Goal: Use online tool/utility: Utilize a website feature to perform a specific function

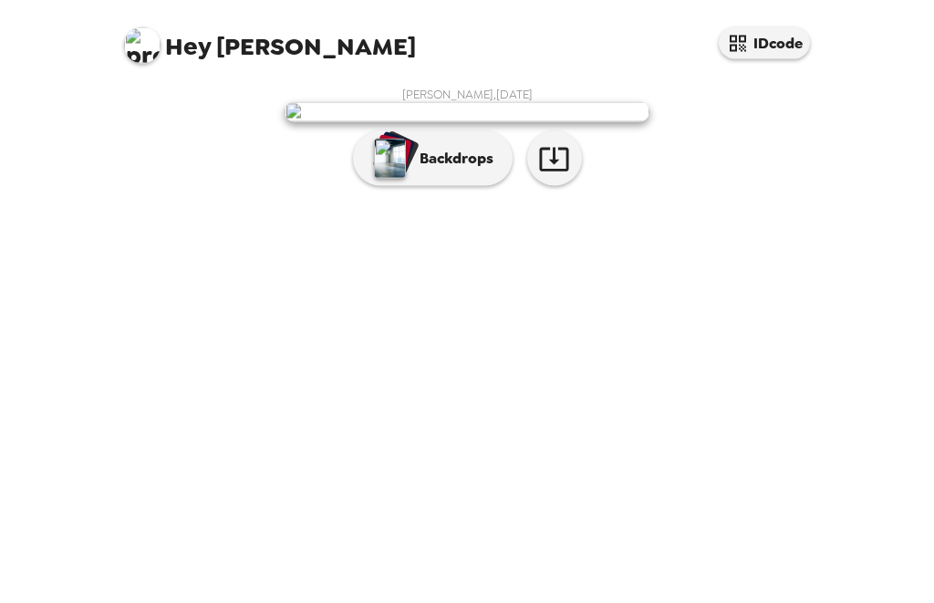
scroll to position [58, 0]
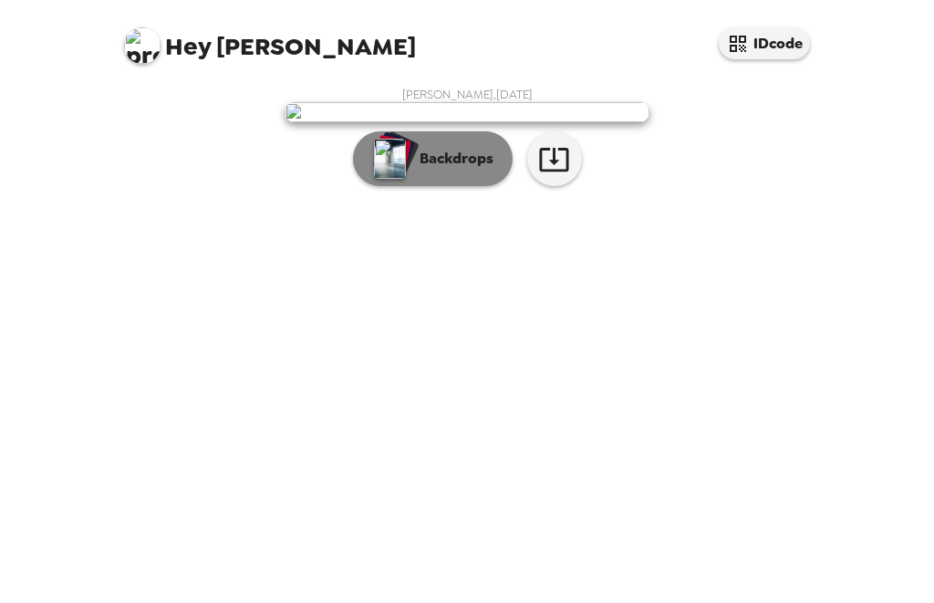
click at [468, 170] on p "Backdrops" at bounding box center [451, 159] width 83 height 22
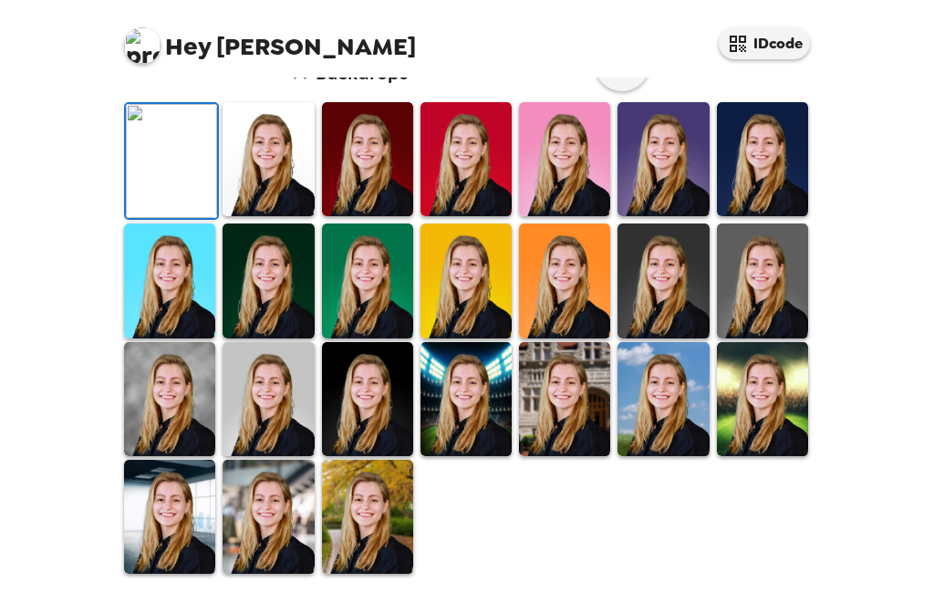
scroll to position [0, 0]
click at [622, 77] on icon "button" at bounding box center [622, 65] width 29 height 24
click at [273, 216] on img at bounding box center [268, 159] width 91 height 114
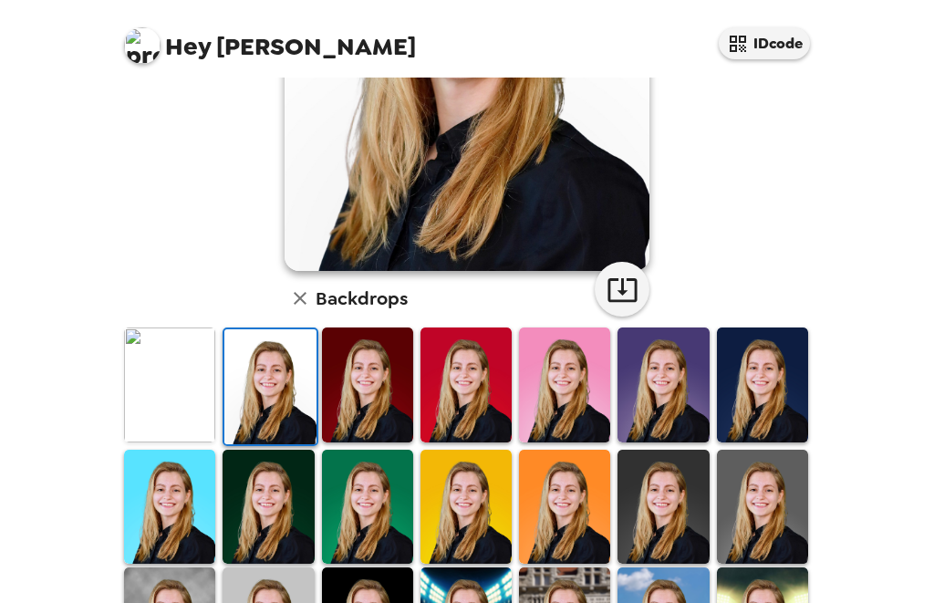
click at [369, 356] on img at bounding box center [367, 384] width 91 height 114
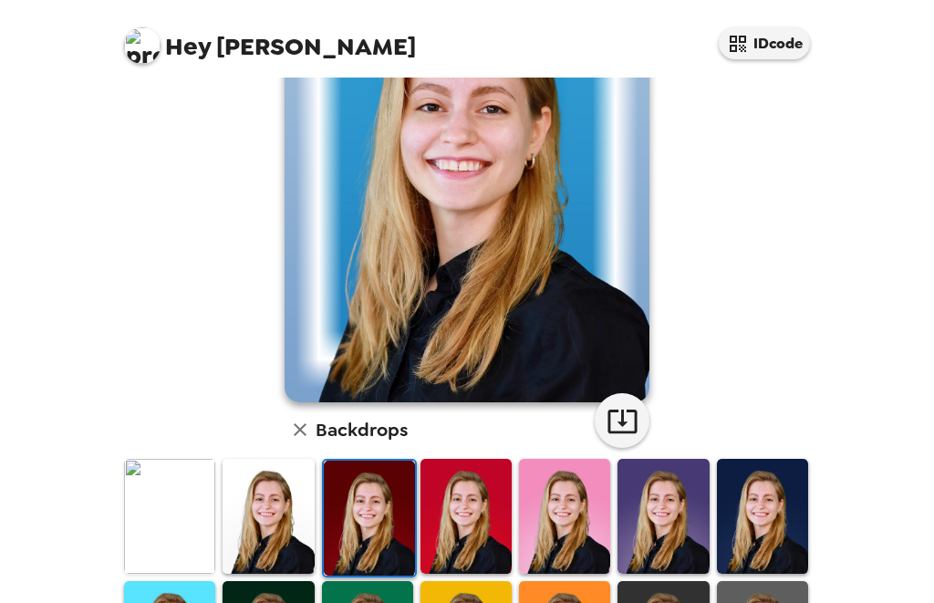
scroll to position [148, 0]
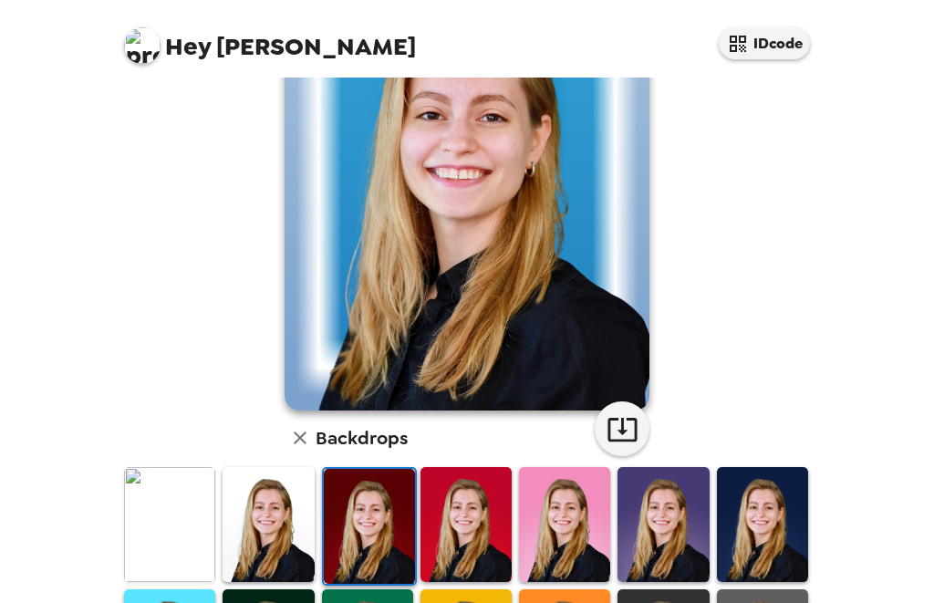
click at [473, 470] on img at bounding box center [466, 524] width 91 height 114
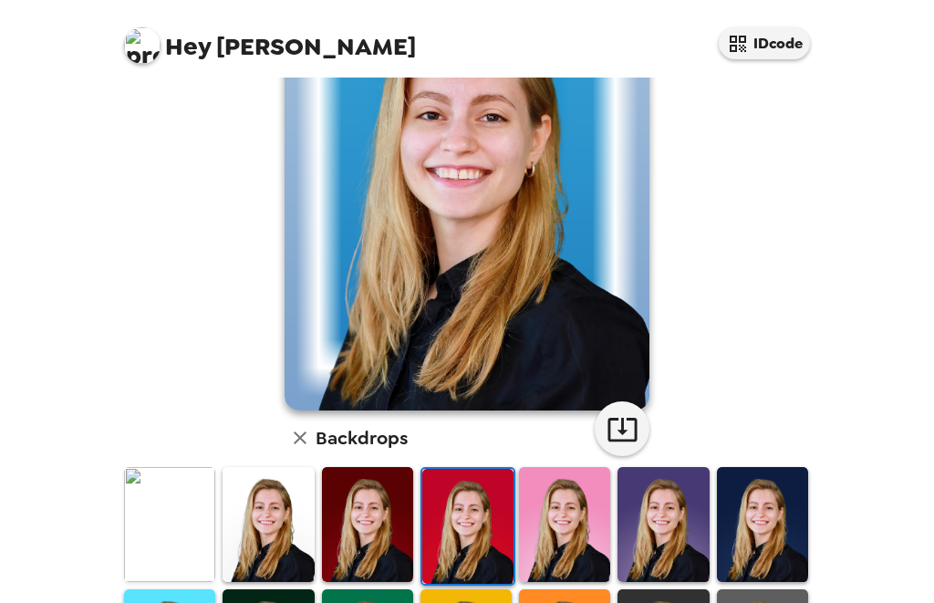
click at [546, 467] on img at bounding box center [564, 524] width 91 height 114
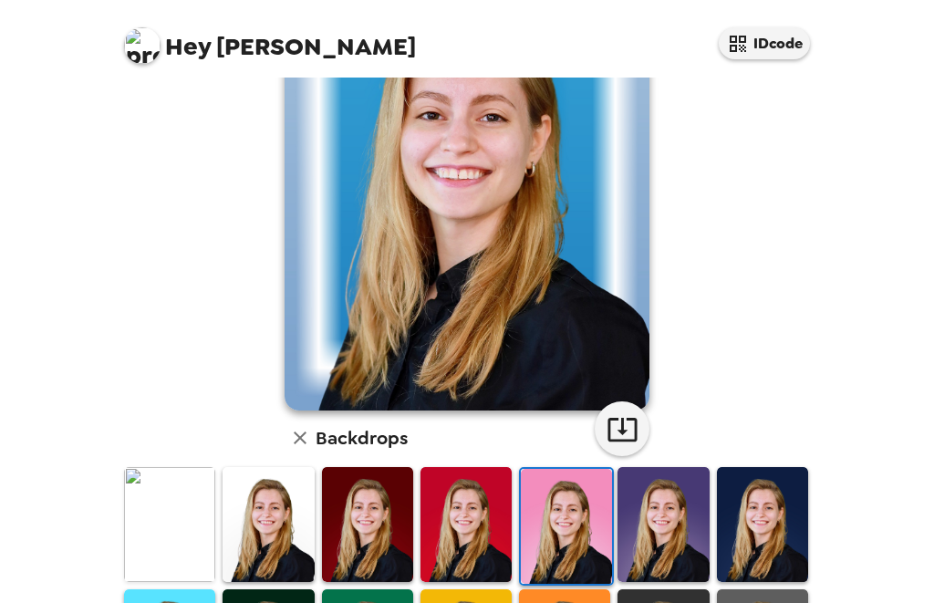
click at [674, 479] on img at bounding box center [663, 524] width 91 height 114
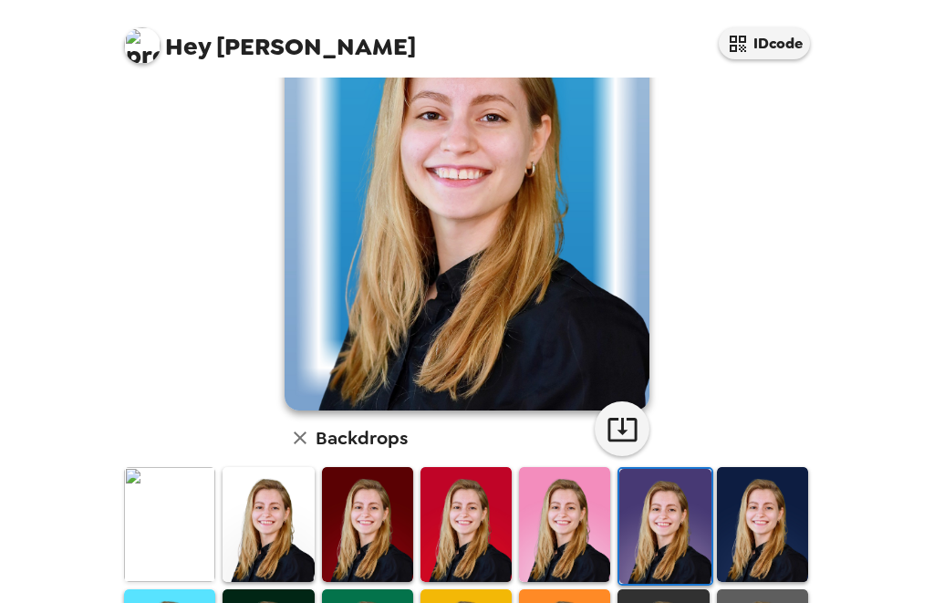
click at [721, 483] on img at bounding box center [762, 524] width 91 height 114
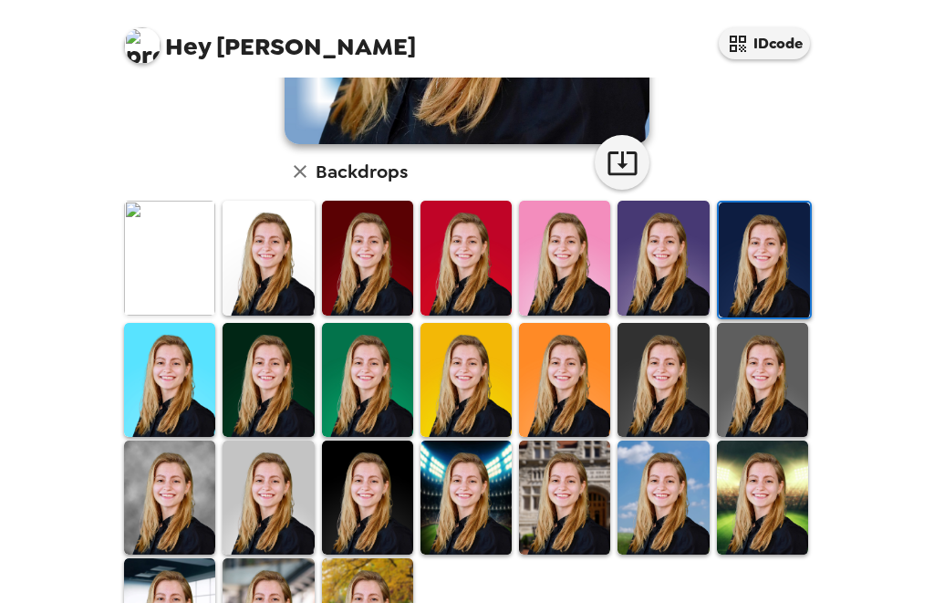
scroll to position [413, 0]
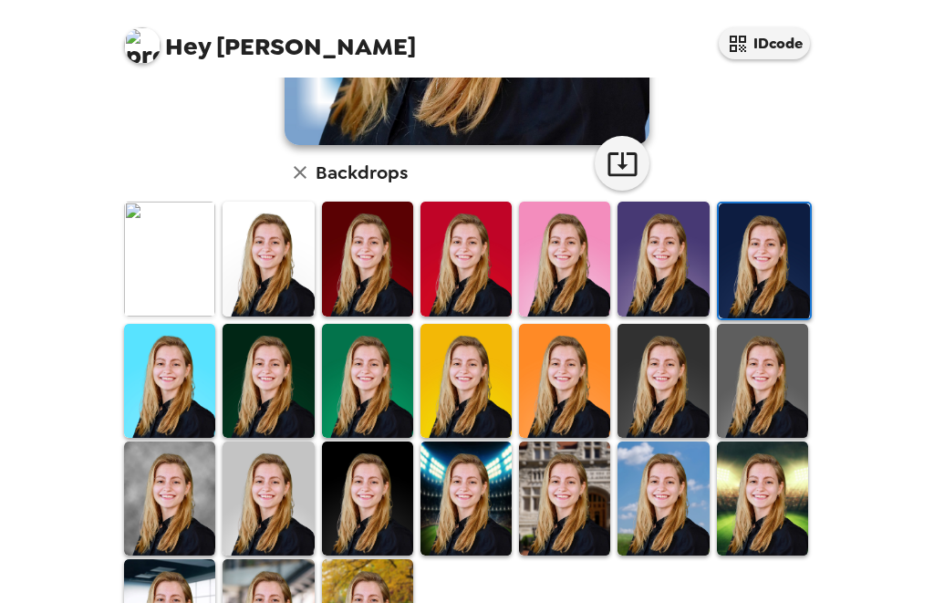
click at [169, 452] on img at bounding box center [169, 498] width 91 height 114
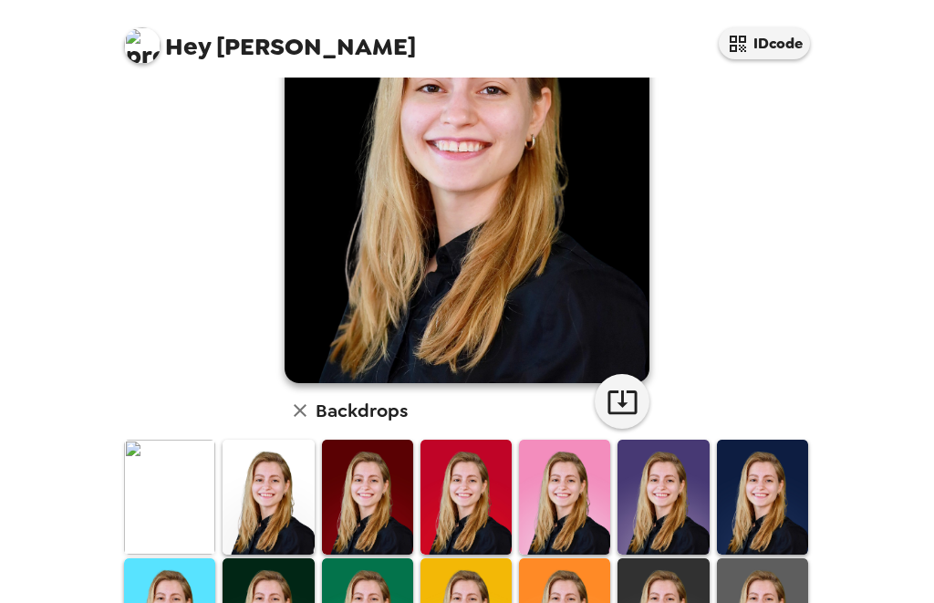
scroll to position [174, 0]
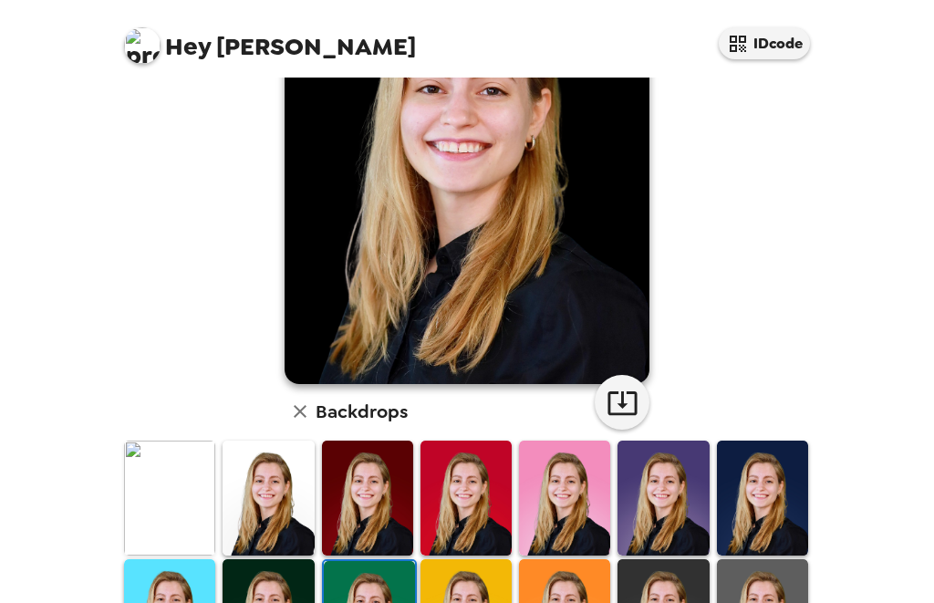
click at [297, 400] on icon "button" at bounding box center [300, 411] width 22 height 22
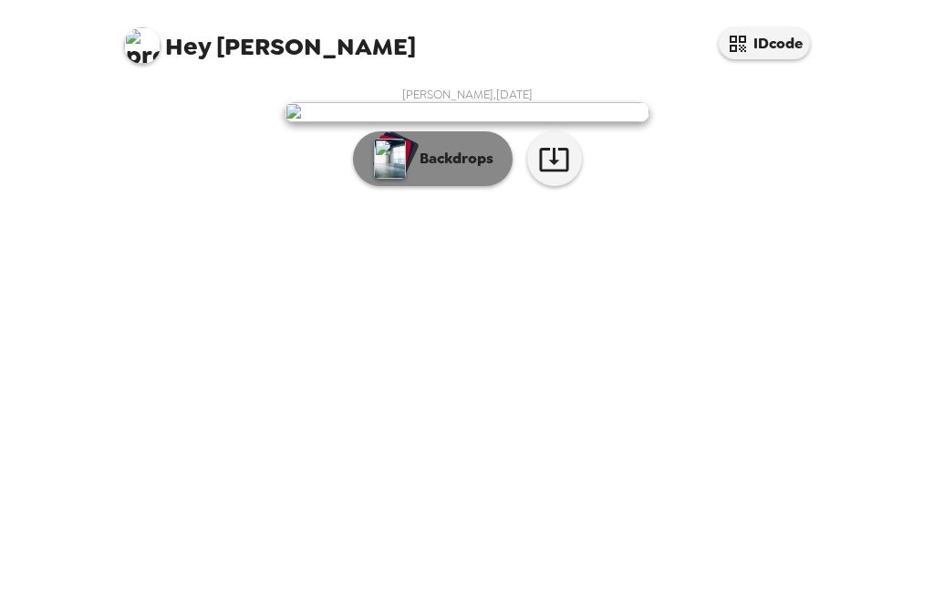
click at [437, 170] on p "Backdrops" at bounding box center [451, 159] width 83 height 22
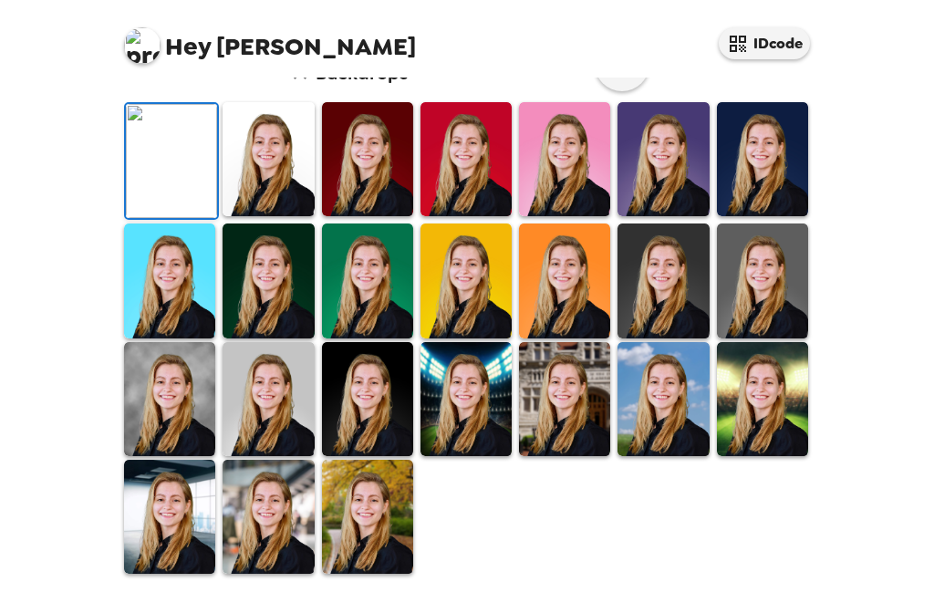
scroll to position [457, 0]
click at [378, 180] on img at bounding box center [367, 159] width 91 height 114
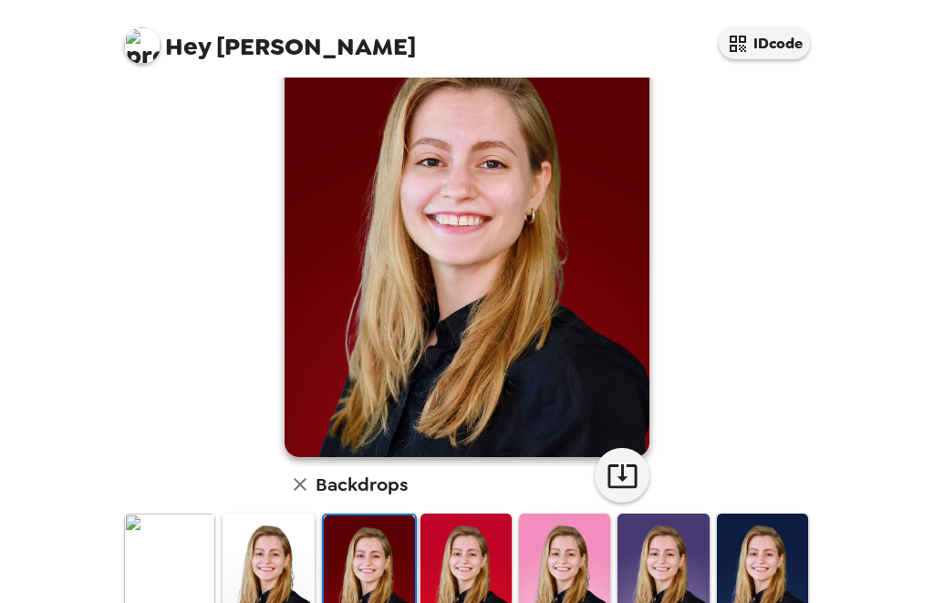
scroll to position [100, 0]
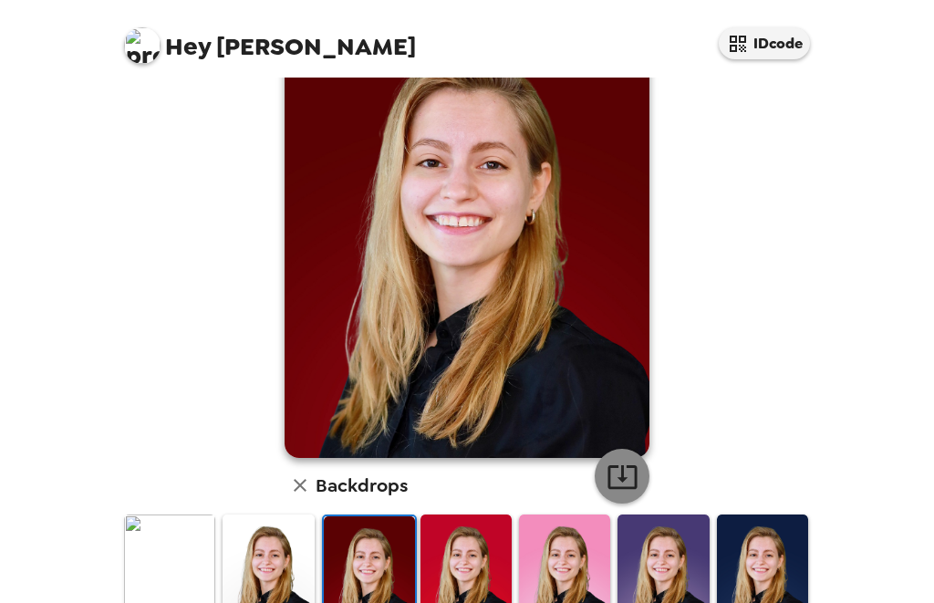
click at [628, 488] on icon "button" at bounding box center [623, 477] width 32 height 32
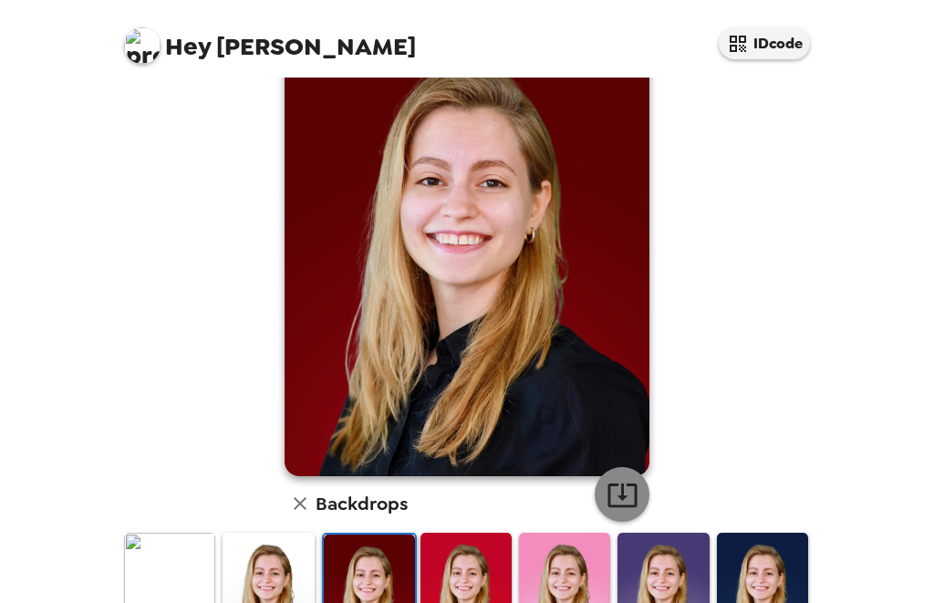
scroll to position [83, 0]
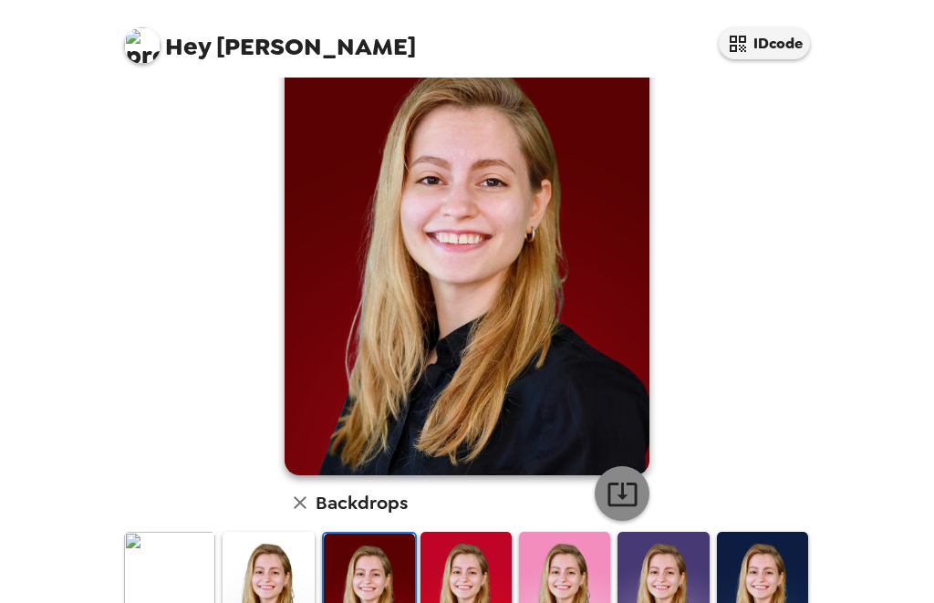
click at [624, 495] on icon "button" at bounding box center [623, 494] width 32 height 32
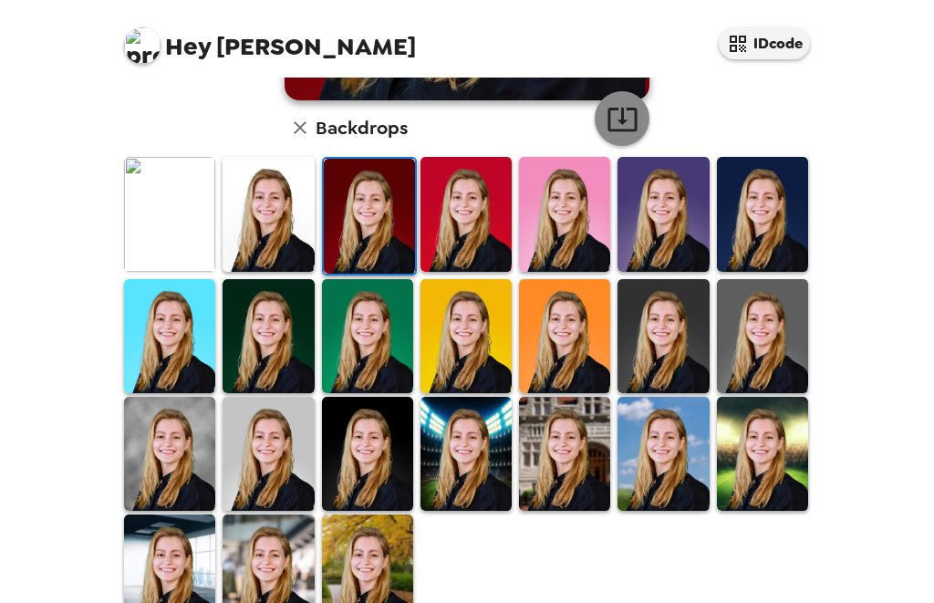
scroll to position [457, 0]
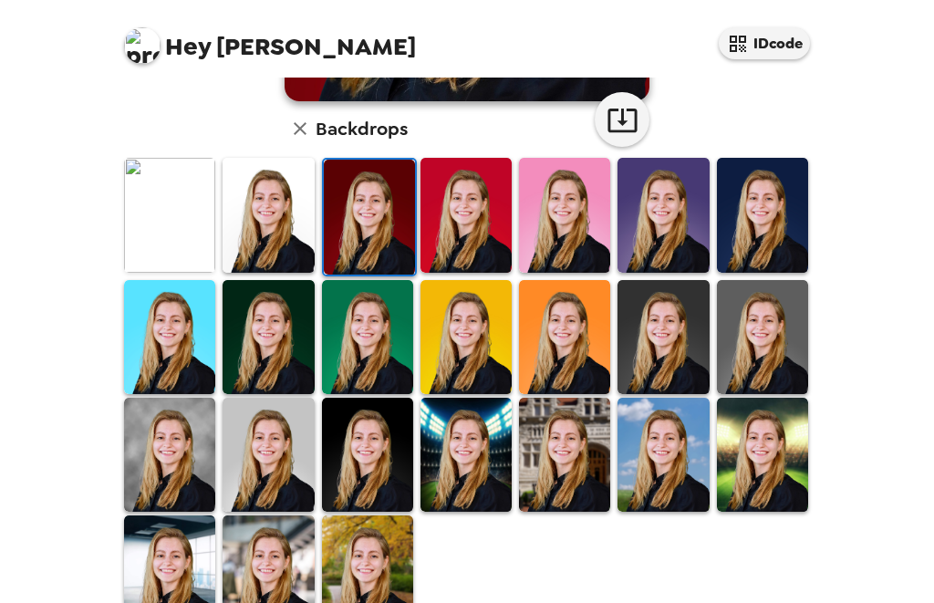
click at [490, 239] on img at bounding box center [466, 215] width 91 height 114
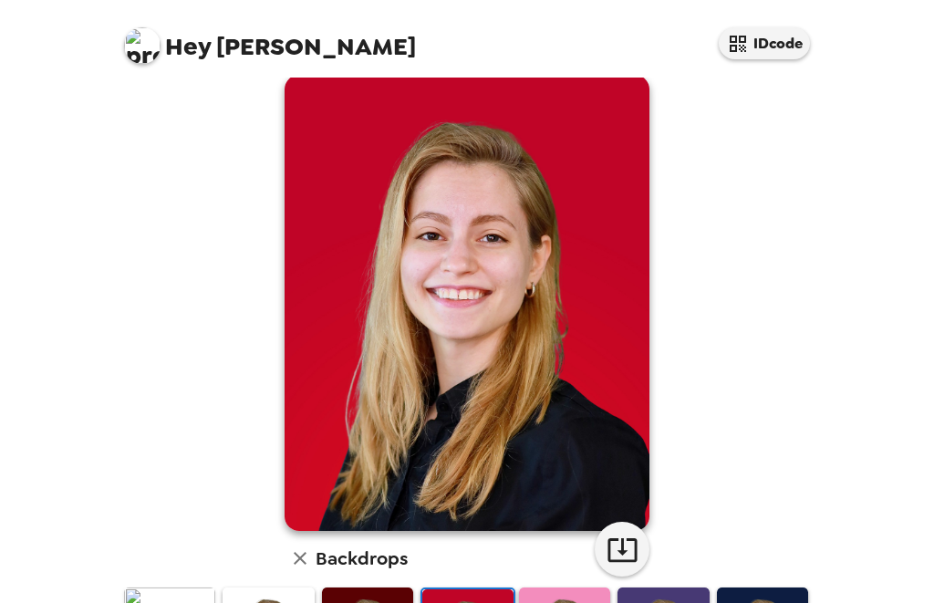
scroll to position [28, 0]
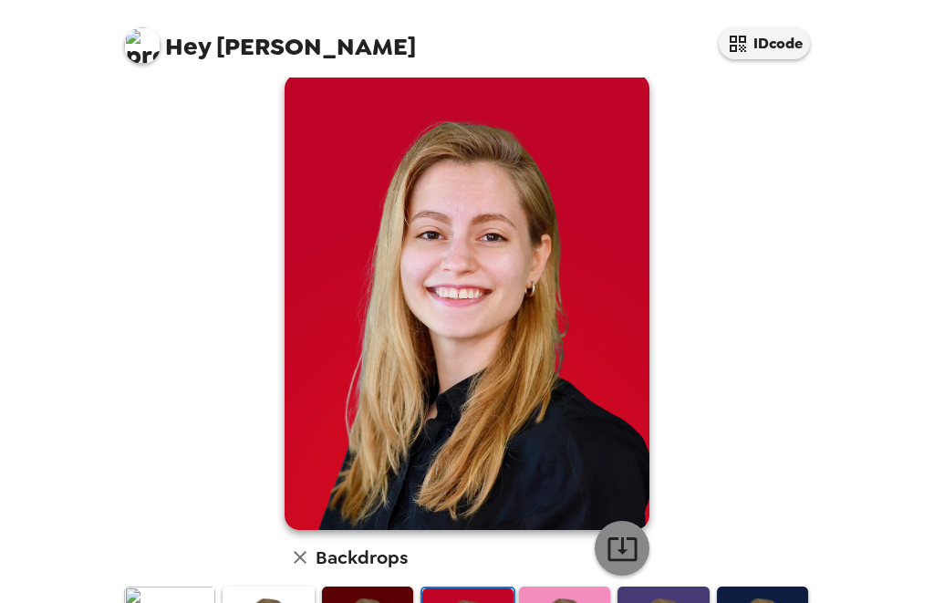
click at [631, 548] on icon "button" at bounding box center [623, 549] width 32 height 32
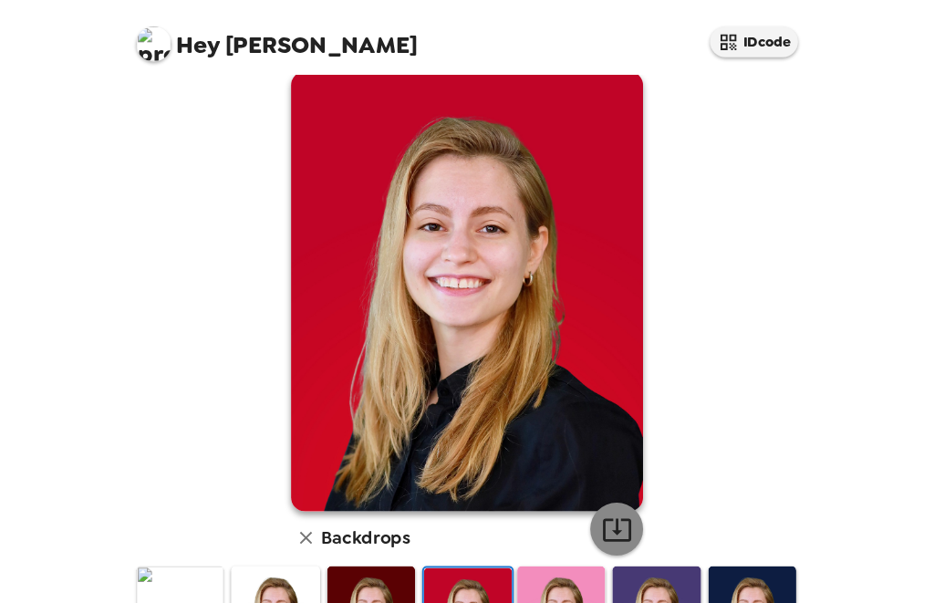
scroll to position [22, 0]
